Goal: Information Seeking & Learning: Learn about a topic

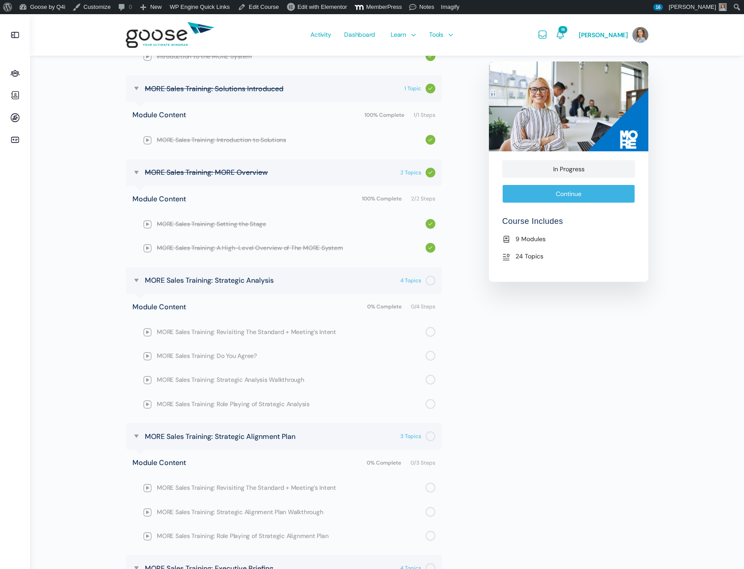
scroll to position [389, 0]
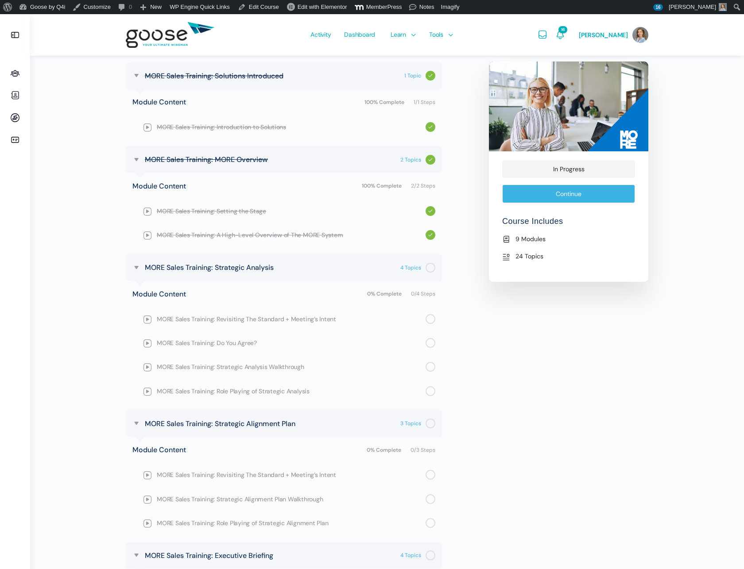
click at [282, 319] on span "MORE Sales Training: Revisiting The Standard + Meeting’s Intent" at bounding box center [291, 319] width 269 height 10
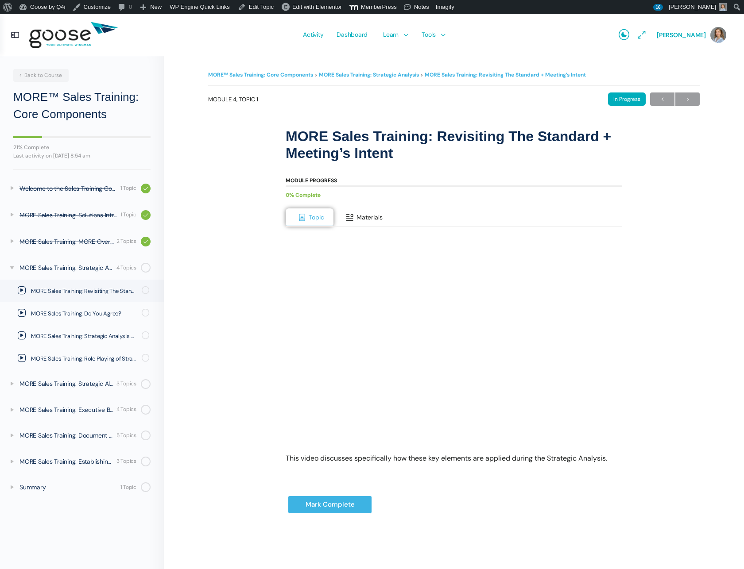
click at [361, 218] on span "Materials" at bounding box center [369, 217] width 26 height 8
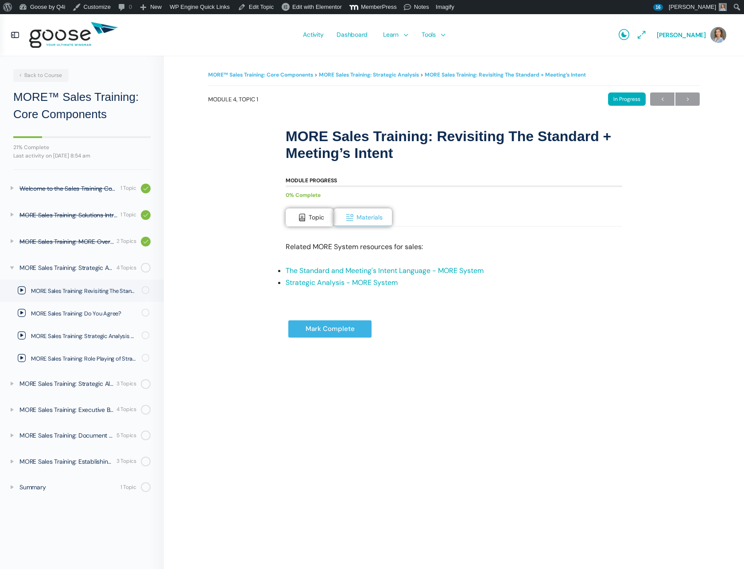
click at [375, 272] on link "The Standard and Meeting's Intent Language - MORE System" at bounding box center [385, 270] width 198 height 9
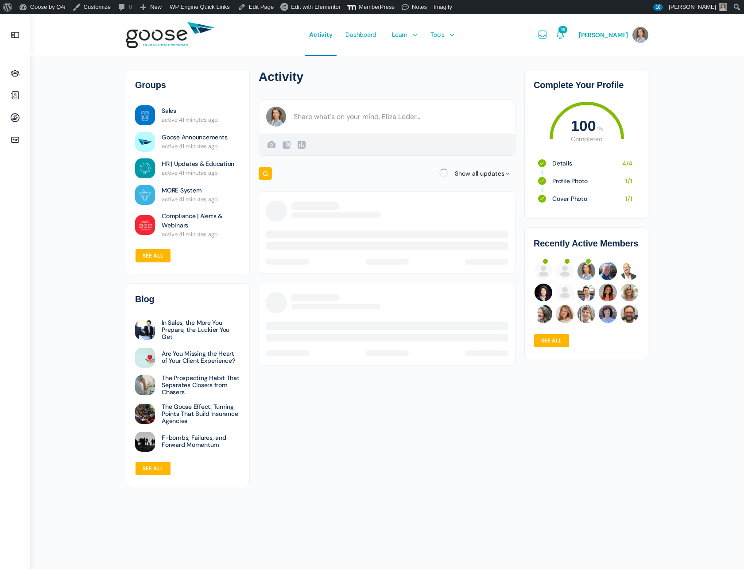
click at [371, 25] on e-page-transition at bounding box center [372, 284] width 744 height 569
click at [368, 39] on e-page-transition at bounding box center [372, 284] width 744 height 569
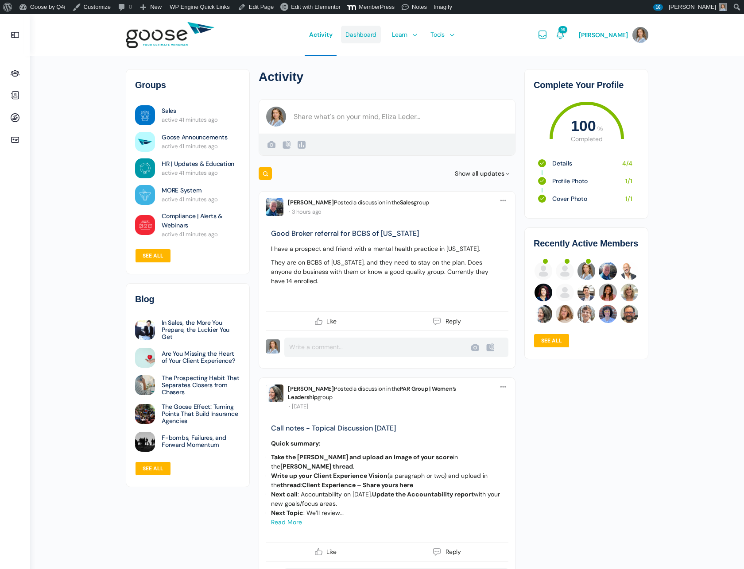
click at [369, 35] on span "Dashboard" at bounding box center [360, 35] width 31 height 42
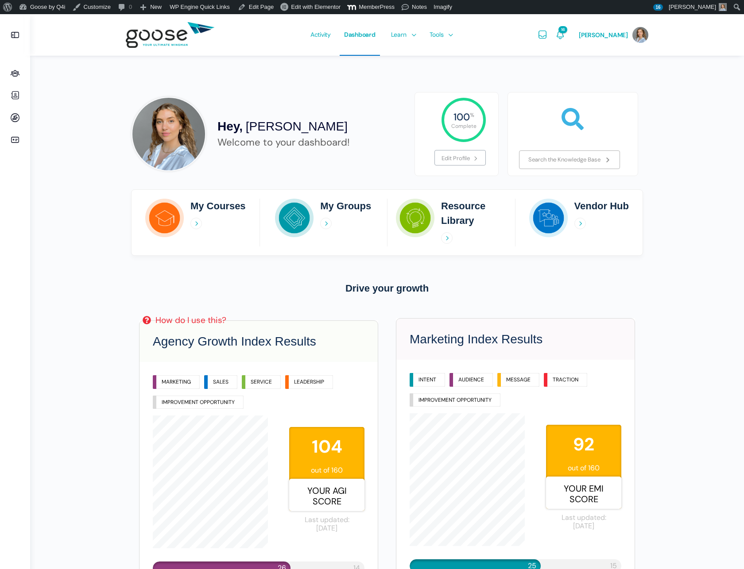
scroll to position [2, 0]
click at [264, 3] on link "Edit Page" at bounding box center [255, 7] width 43 height 14
